Goal: Book appointment/travel/reservation

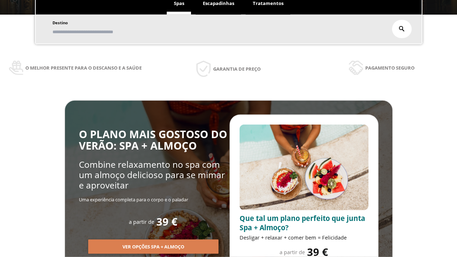
click at [219, 4] on span "Escapadinhas" at bounding box center [218, 3] width 31 height 6
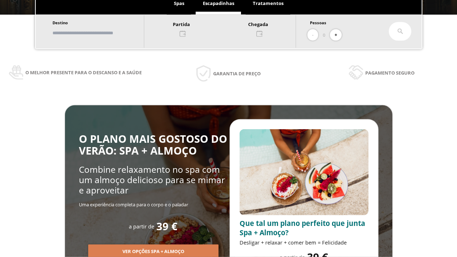
click at [101, 33] on input "text" at bounding box center [94, 33] width 89 height 12
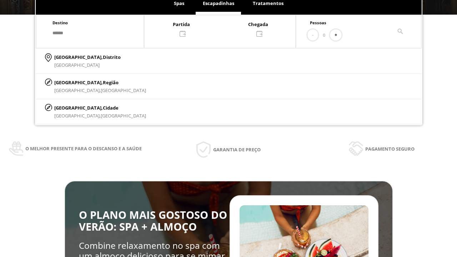
type input "******"
click at [71, 107] on p "[GEOGRAPHIC_DATA], Cidade" at bounding box center [100, 108] width 92 height 8
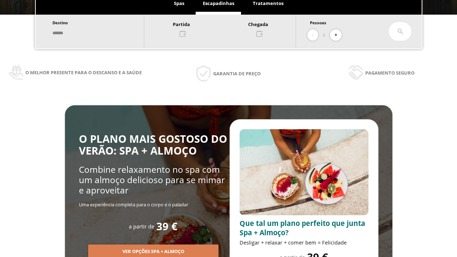
click at [227, 28] on div at bounding box center [219, 28] width 151 height 17
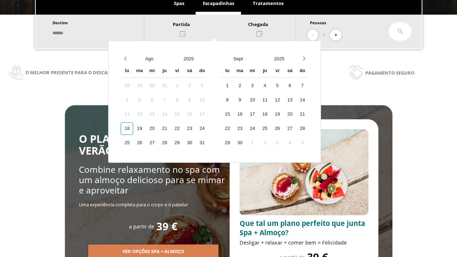
click at [158, 129] on div "20" at bounding box center [152, 128] width 12 height 12
click at [171, 129] on div "21" at bounding box center [164, 128] width 12 height 12
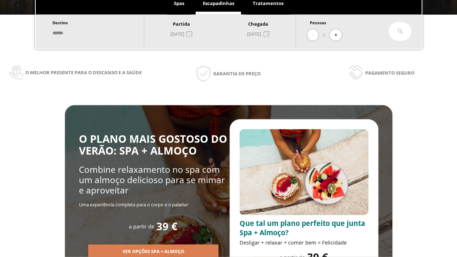
click at [338, 35] on button "+" at bounding box center [336, 35] width 12 height 12
click at [400, 31] on icon at bounding box center [400, 32] width 6 height 6
